Goal: Task Accomplishment & Management: Complete application form

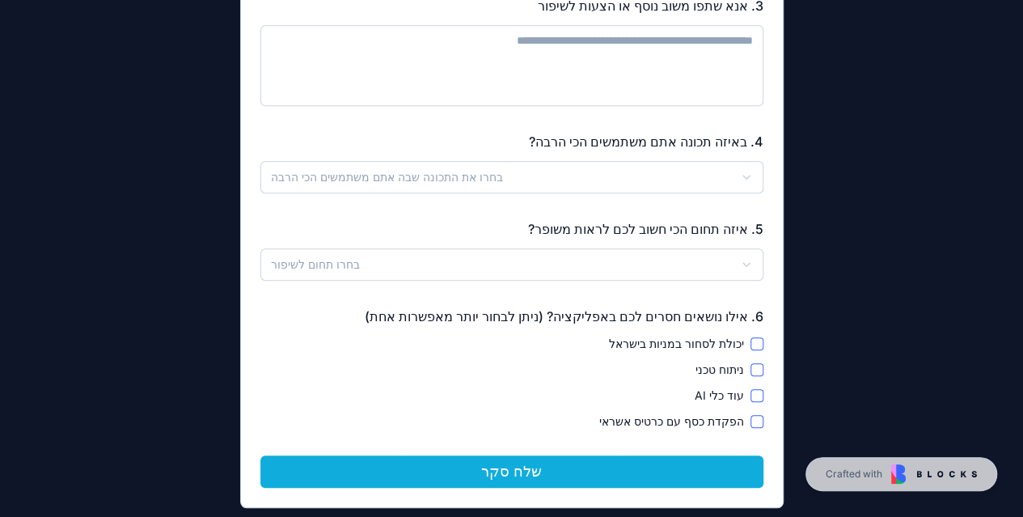
scroll to position [484, 0]
